Goal: Task Accomplishment & Management: Manage account settings

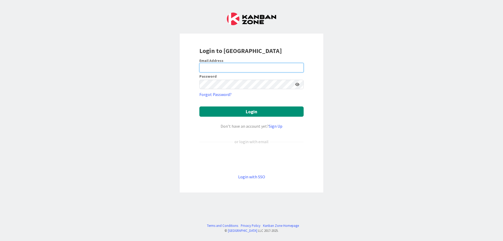
click at [218, 65] on input "email" at bounding box center [252, 67] width 104 height 9
type input "[PERSON_NAME][EMAIL_ADDRESS][DOMAIN_NAME]"
click at [200, 106] on button "Login" at bounding box center [252, 111] width 104 height 10
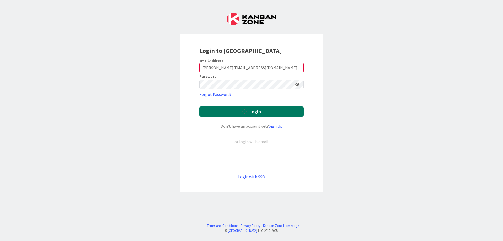
click at [233, 115] on button "Login" at bounding box center [252, 111] width 104 height 10
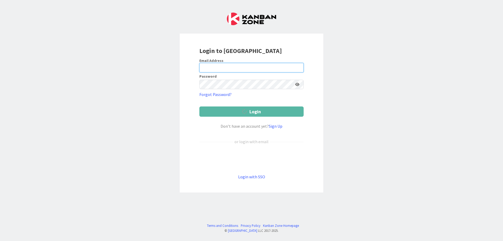
click at [210, 69] on input "email" at bounding box center [252, 67] width 104 height 9
type input "[PERSON_NAME][EMAIL_ADDRESS][DOMAIN_NAME]"
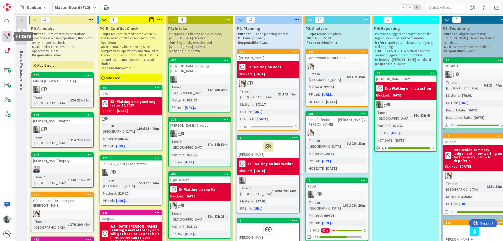
click at [6, 38] on div at bounding box center [7, 36] width 10 height 10
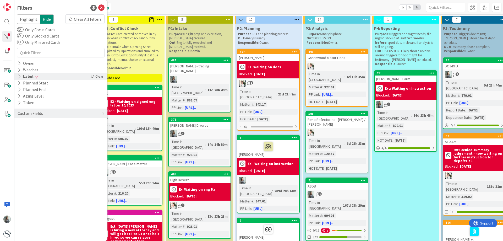
click at [20, 77] on icon at bounding box center [19, 76] width 3 height 4
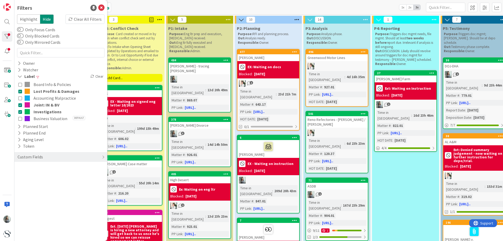
click at [101, 5] on div "Filters" at bounding box center [61, 8] width 88 height 8
click at [103, 9] on icon at bounding box center [101, 8] width 6 height 6
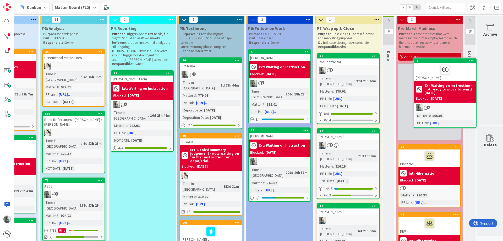
scroll to position [0, 270]
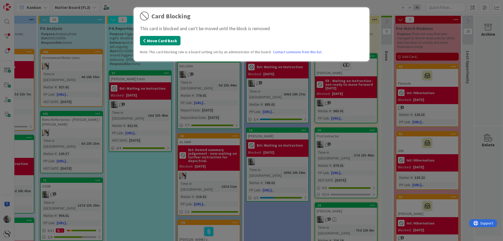
click at [152, 36] on button "Move Card Back" at bounding box center [160, 40] width 41 height 9
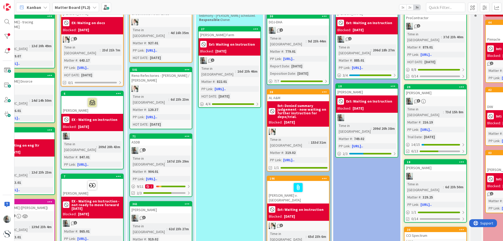
scroll to position [52, 176]
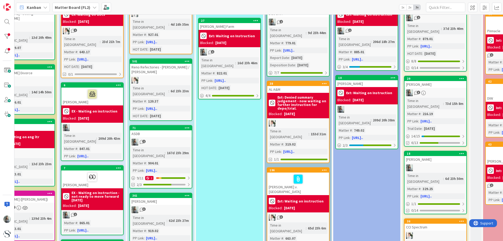
click at [89, 191] on b "EX - Waiting on Instruction - not ready to move forward [DATE]" at bounding box center [97, 196] width 50 height 11
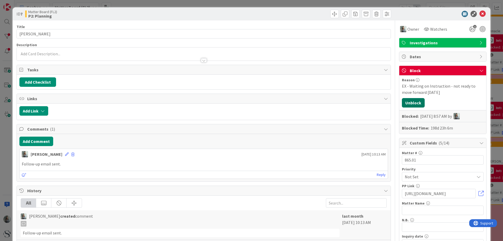
click at [406, 103] on button "Unblock" at bounding box center [413, 102] width 23 height 9
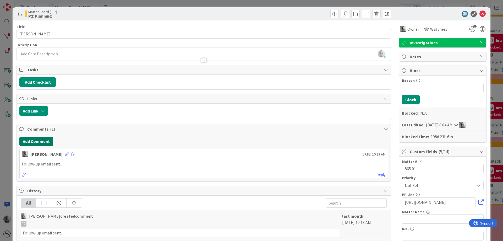
click at [34, 142] on button "Add Comment" at bounding box center [36, 141] width 34 height 9
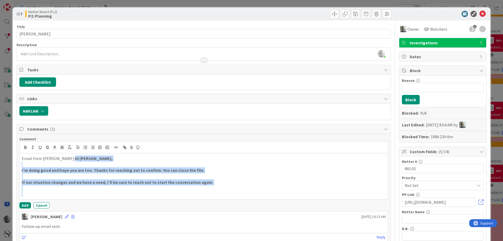
drag, startPoint x: 65, startPoint y: 160, endPoint x: 220, endPoint y: 199, distance: 160.0
click at [220, 199] on div "Email from [PERSON_NAME]: Hi [PERSON_NAME], I’m doing good and hope you are too…" at bounding box center [204, 176] width 368 height 46
click at [24, 206] on button "Add" at bounding box center [25, 205] width 12 height 6
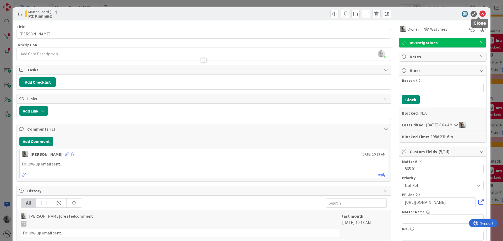
click at [481, 14] on icon at bounding box center [483, 14] width 6 height 6
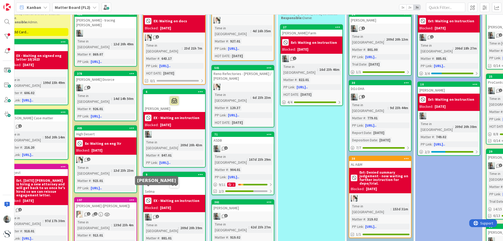
scroll to position [79, 94]
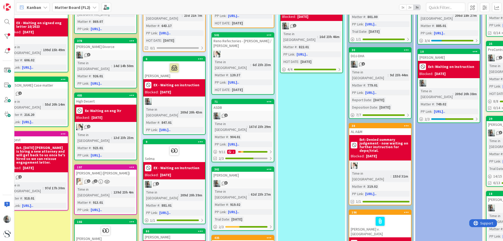
click at [175, 181] on div "1" at bounding box center [174, 184] width 62 height 7
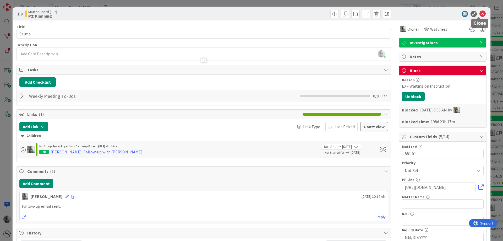
click at [481, 15] on icon at bounding box center [483, 14] width 6 height 6
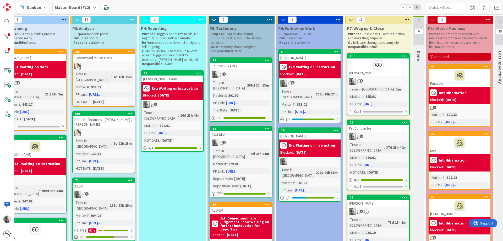
scroll to position [0, 240]
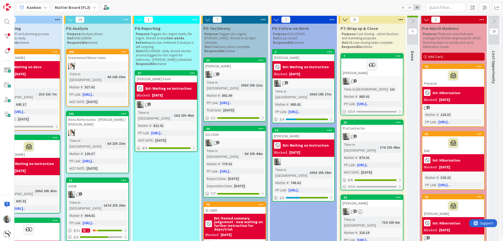
click at [379, 144] on div "37d 23h 40m" at bounding box center [390, 147] width 23 height 6
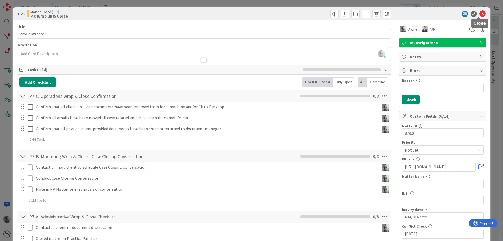
click at [480, 16] on icon at bounding box center [483, 14] width 6 height 6
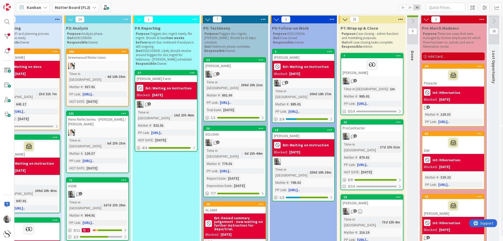
scroll to position [0, 240]
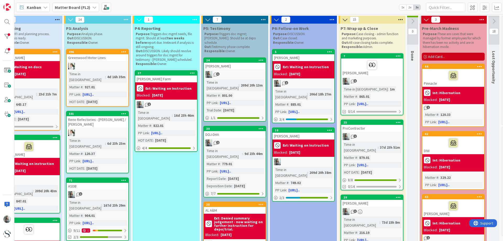
click at [424, 19] on icon at bounding box center [427, 20] width 6 height 6
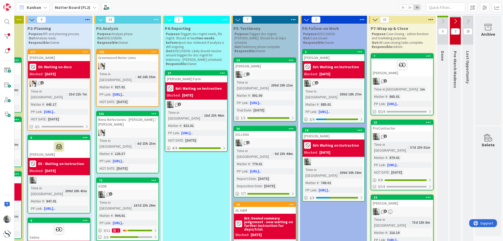
scroll to position [0, 213]
click at [466, 21] on icon at bounding box center [468, 21] width 6 height 6
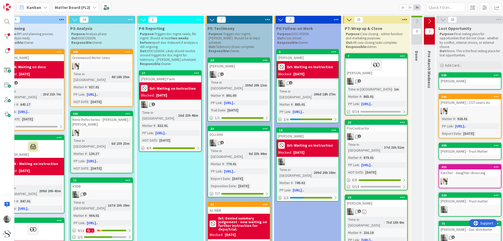
scroll to position [0, 270]
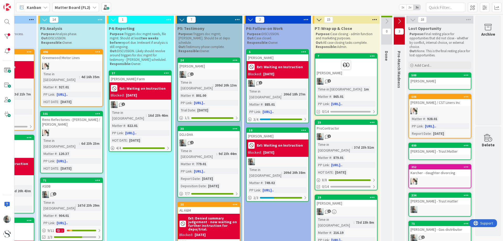
click at [384, 22] on icon at bounding box center [387, 21] width 6 height 6
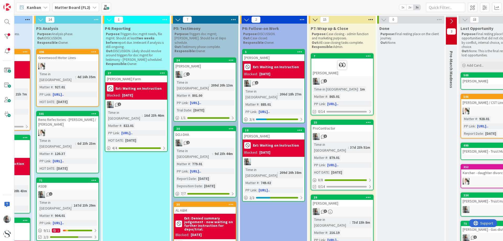
click at [383, 20] on icon at bounding box center [384, 20] width 6 height 6
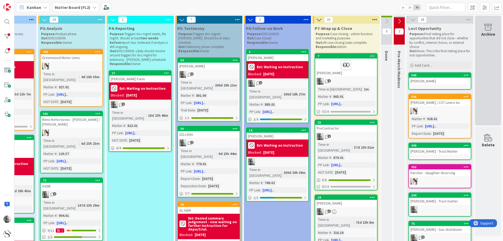
click at [484, 30] on icon at bounding box center [489, 27] width 20 height 7
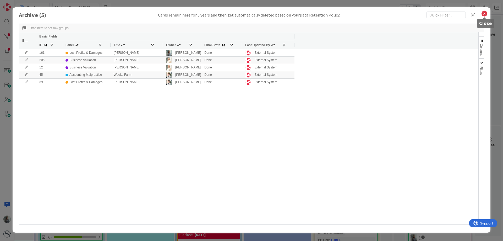
click at [485, 10] on icon at bounding box center [484, 13] width 7 height 7
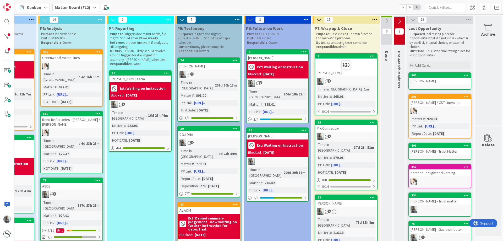
click at [410, 21] on icon at bounding box center [413, 20] width 6 height 6
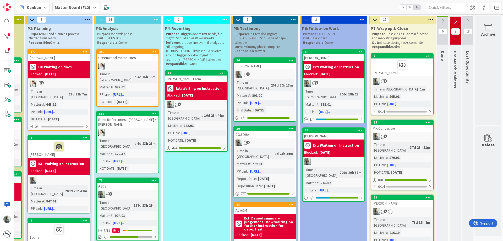
scroll to position [0, 213]
click at [6, 31] on div at bounding box center [7, 36] width 10 height 10
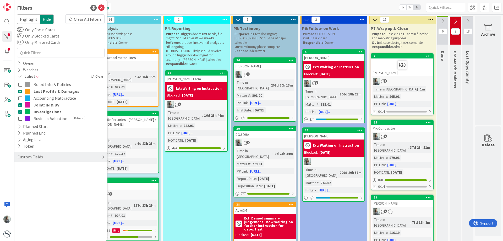
click at [21, 99] on icon at bounding box center [20, 98] width 4 height 4
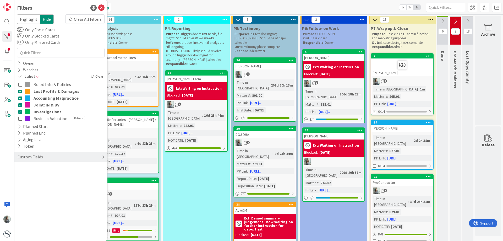
click at [20, 121] on button "Business Valuation Default" at bounding box center [60, 118] width 85 height 7
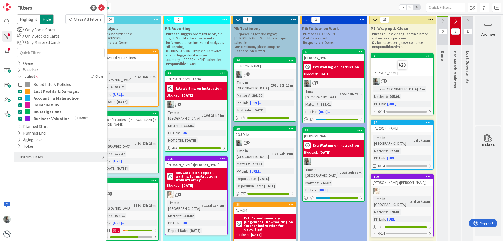
click at [21, 97] on icon at bounding box center [20, 98] width 4 height 4
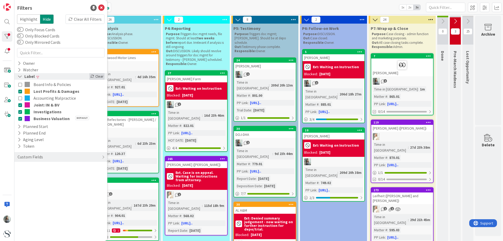
click at [96, 77] on div "Clear" at bounding box center [96, 76] width 15 height 7
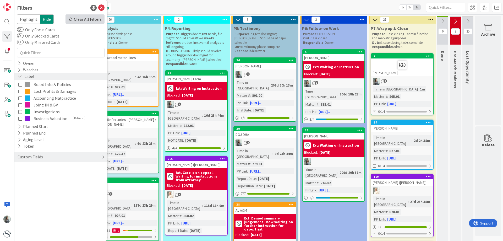
click at [88, 19] on div "Clear All Filters" at bounding box center [85, 18] width 39 height 9
click at [100, 9] on icon at bounding box center [101, 8] width 6 height 6
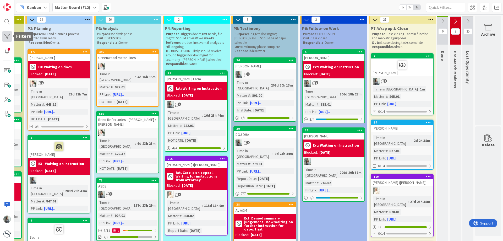
click at [7, 34] on div at bounding box center [7, 36] width 10 height 10
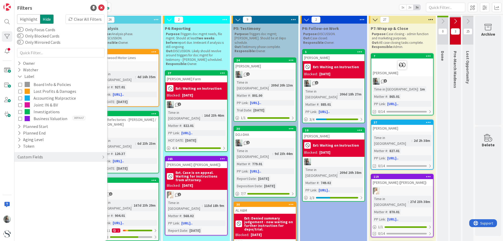
click at [21, 91] on icon at bounding box center [20, 91] width 4 height 4
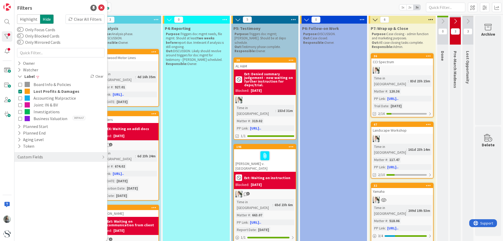
click at [19, 114] on icon at bounding box center [20, 112] width 4 height 4
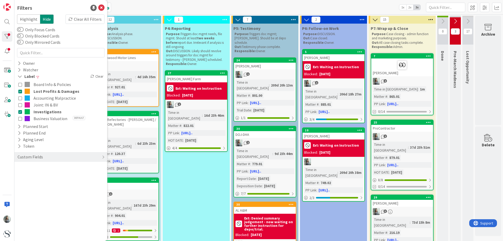
click at [19, 105] on icon at bounding box center [20, 105] width 4 height 4
click at [102, 9] on icon at bounding box center [101, 8] width 6 height 6
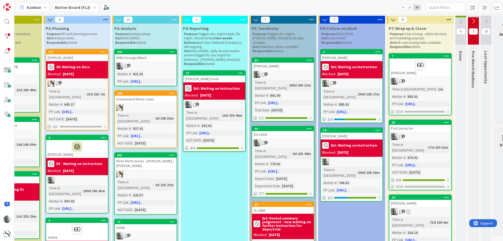
scroll to position [0, 192]
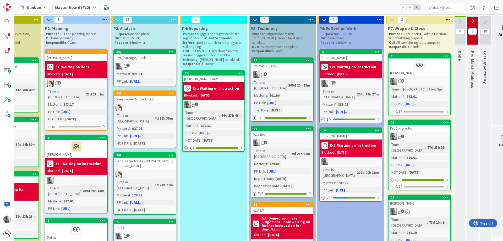
click at [421, 132] on div "25 ProContractor 1 Time in Column : 37d 23h 51m Matter # : 879.01 PP Link : [UR…" at bounding box center [419, 155] width 63 height 71
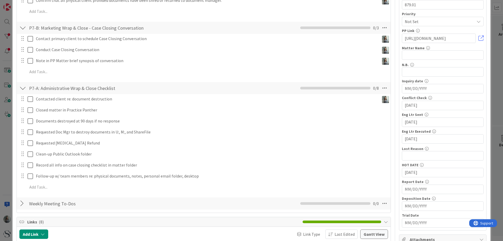
scroll to position [131, 0]
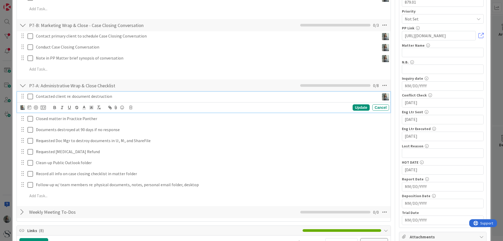
click at [29, 96] on icon at bounding box center [31, 96] width 6 height 6
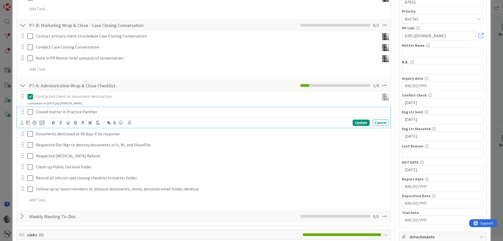
click at [32, 111] on icon at bounding box center [31, 112] width 6 height 6
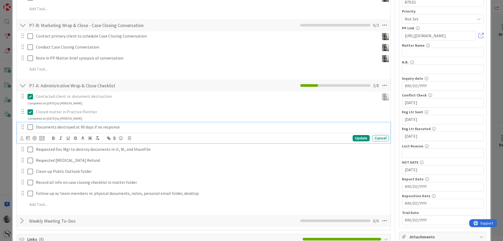
click at [109, 128] on p "Documents destroyed at 90 days if no response" at bounding box center [211, 127] width 351 height 6
click at [29, 138] on icon at bounding box center [28, 138] width 4 height 4
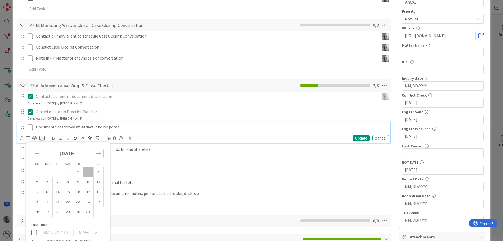
click at [100, 157] on div "Move forward to switch to the next month." at bounding box center [99, 153] width 10 height 9
click at [98, 170] on td "3" at bounding box center [99, 172] width 10 height 10
type input "[DATE]"
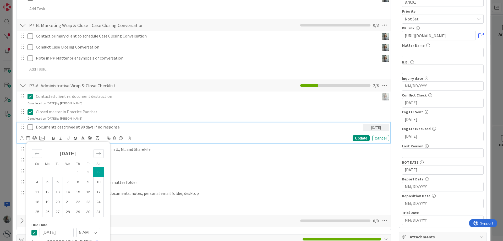
click at [125, 128] on p "Documents destroyed at 90 days if no response" at bounding box center [198, 127] width 325 height 6
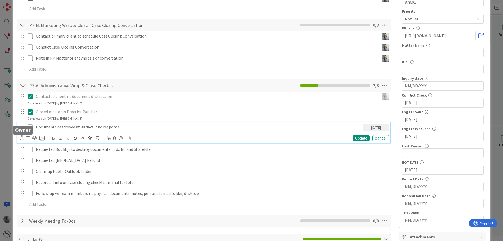
click at [20, 140] on icon at bounding box center [21, 138] width 3 height 4
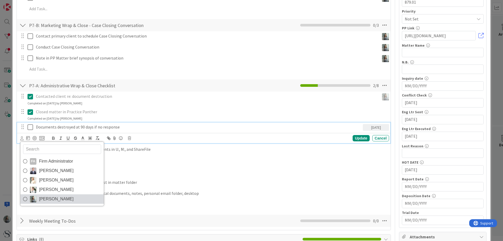
click at [25, 197] on icon at bounding box center [25, 199] width 4 height 8
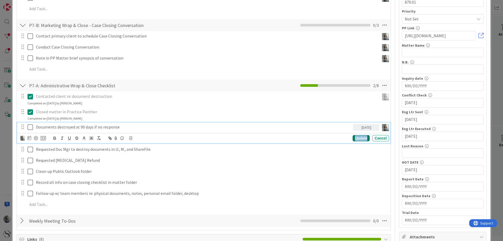
click at [354, 140] on div "Update" at bounding box center [361, 138] width 17 height 6
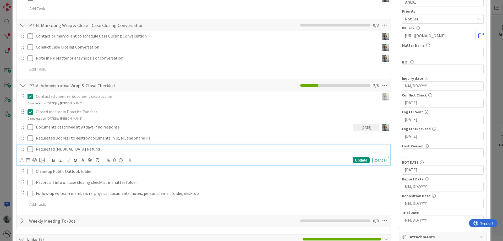
click at [46, 150] on p "Requested [MEDICAL_DATA] Refund" at bounding box center [211, 149] width 351 height 6
click at [95, 150] on p "Requested [MEDICAL_DATA] Refund" at bounding box center [211, 149] width 351 height 6
click at [29, 153] on button at bounding box center [31, 149] width 6 height 8
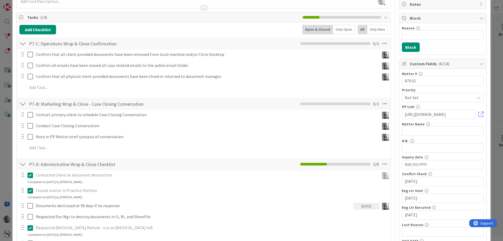
scroll to position [0, 0]
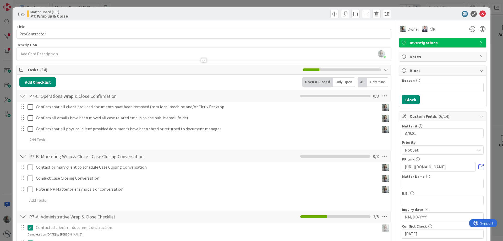
click at [480, 10] on div "ID 25 Matter Board (FL2) P7: Wrap up & Close" at bounding box center [252, 13] width 478 height 13
click at [480, 14] on icon at bounding box center [483, 14] width 6 height 6
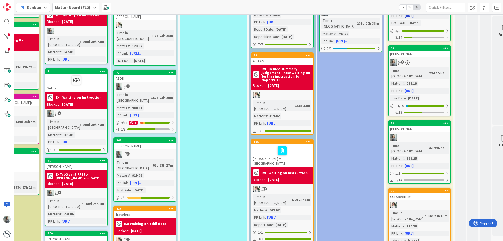
scroll to position [157, 192]
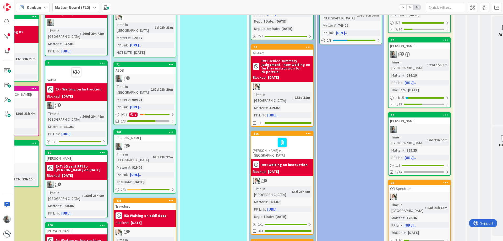
click at [432, 126] on div at bounding box center [420, 129] width 62 height 7
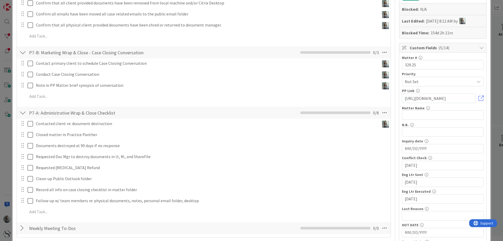
scroll to position [105, 0]
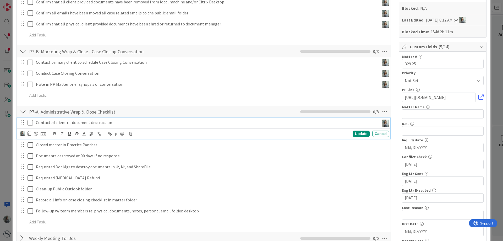
click at [31, 123] on icon at bounding box center [31, 123] width 6 height 6
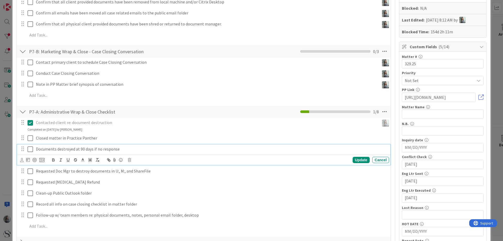
click at [49, 151] on p "Documents destroyed at 90 days if no response" at bounding box center [211, 149] width 351 height 6
click at [21, 161] on icon at bounding box center [21, 160] width 3 height 4
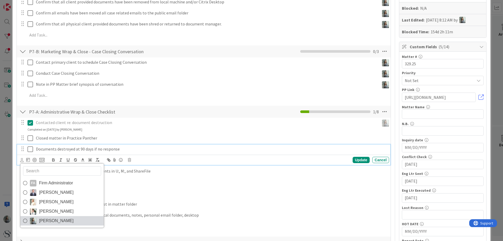
click at [24, 220] on icon at bounding box center [25, 221] width 4 height 8
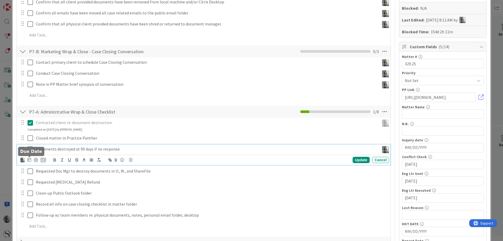
click at [30, 160] on icon at bounding box center [30, 160] width 4 height 4
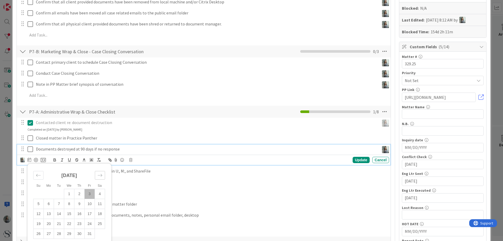
click at [98, 176] on icon "Move forward to switch to the next month." at bounding box center [100, 175] width 5 height 5
click at [99, 194] on td "3" at bounding box center [100, 194] width 10 height 10
type input "[DATE]"
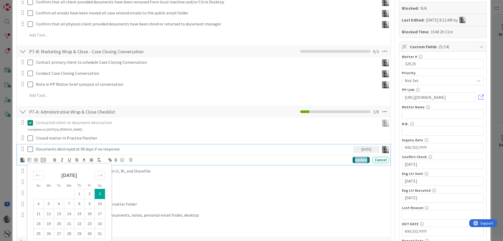
click at [358, 163] on div "Update" at bounding box center [361, 160] width 17 height 6
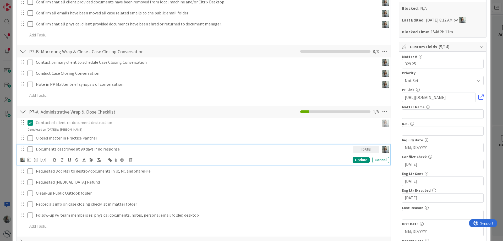
click at [36, 150] on p "Documents destroyed at 90 days if no response" at bounding box center [193, 149] width 315 height 6
click at [43, 160] on icon at bounding box center [43, 160] width 5 height 5
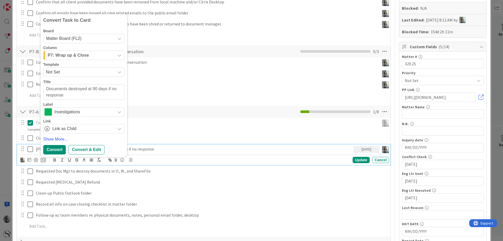
click at [100, 40] on span "Matter Board (FL2)" at bounding box center [79, 38] width 67 height 7
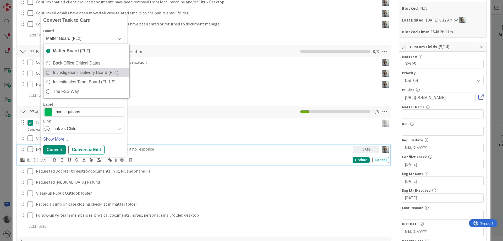
click at [75, 72] on span "Investigations Delivery Board (FL1)" at bounding box center [90, 73] width 74 height 8
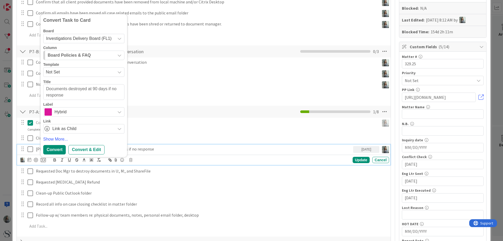
click at [117, 56] on icon "button" at bounding box center [119, 55] width 4 height 4
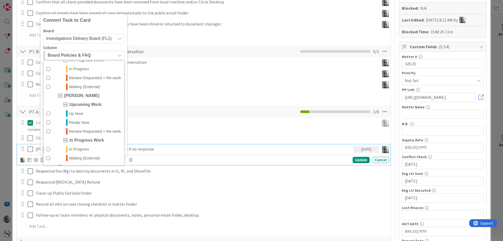
scroll to position [79, 0]
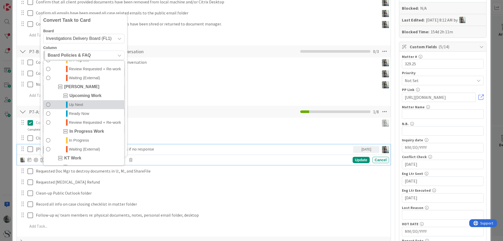
click at [71, 108] on span "Up Next" at bounding box center [76, 104] width 14 height 6
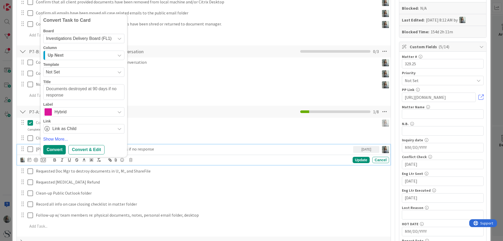
click at [115, 111] on div "Hybrid" at bounding box center [83, 111] width 81 height 9
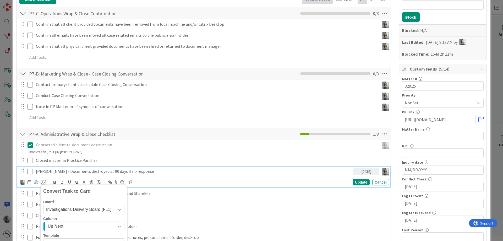
scroll to position [131, 0]
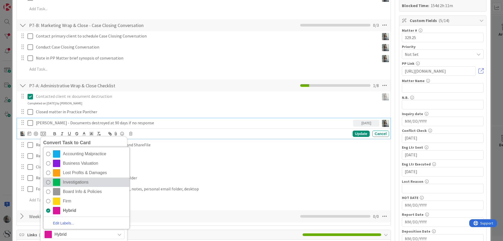
click at [49, 181] on icon at bounding box center [48, 182] width 4 height 8
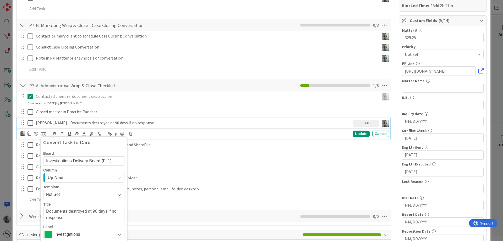
scroll to position [210, 0]
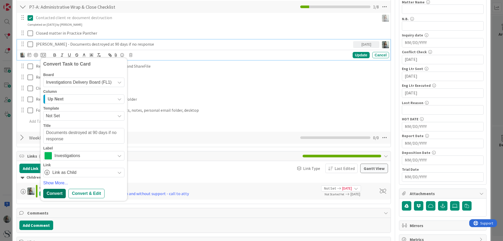
click at [52, 191] on div "Convert" at bounding box center [54, 193] width 23 height 9
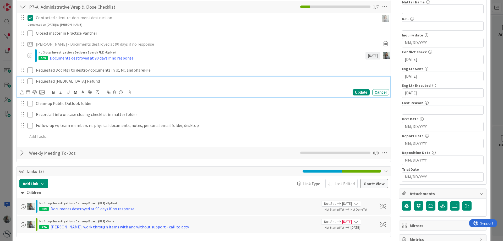
drag, startPoint x: 42, startPoint y: 82, endPoint x: 52, endPoint y: 84, distance: 10.6
click at [42, 82] on p "Requested [MEDICAL_DATA] Refund" at bounding box center [211, 81] width 351 height 6
type textarea "x"
click at [91, 85] on div "Requested [MEDICAL_DATA] Refund" at bounding box center [212, 81] width 356 height 9
click at [30, 83] on icon at bounding box center [31, 81] width 6 height 6
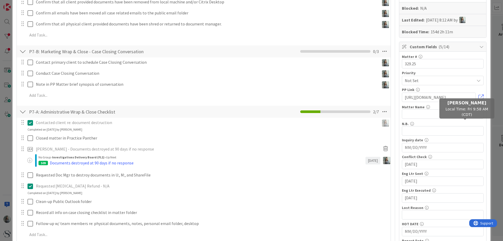
scroll to position [0, 0]
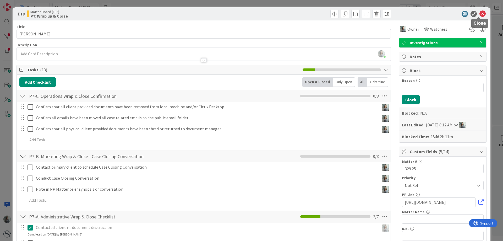
click at [480, 14] on icon at bounding box center [483, 14] width 6 height 6
type textarea "x"
